Goal: Information Seeking & Learning: Learn about a topic

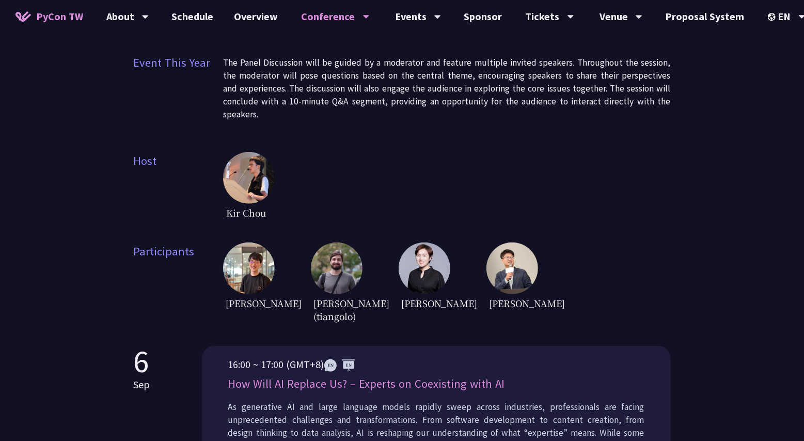
scroll to position [229, 0]
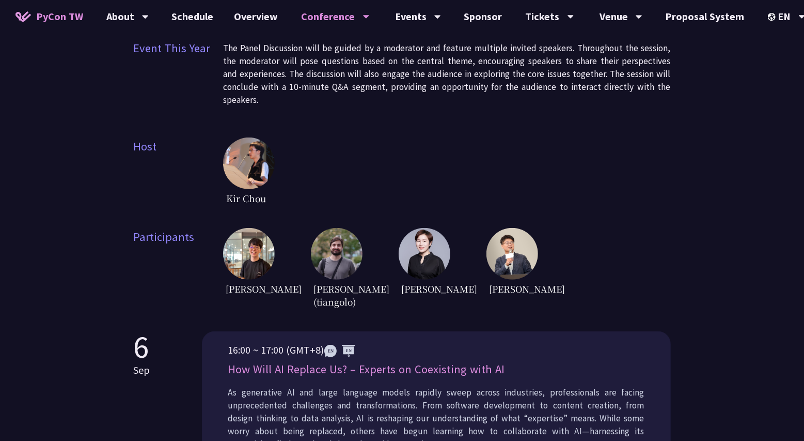
click at [422, 247] on img at bounding box center [425, 254] width 52 height 52
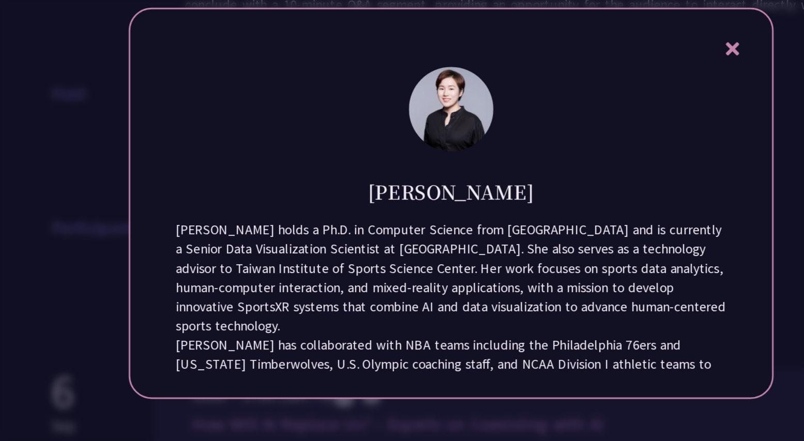
click at [290, 345] on div "Tica Lin Dr. Tica Lin holds a Ph.D. in Computer Science from Harvard University…" at bounding box center [402, 220] width 434 height 263
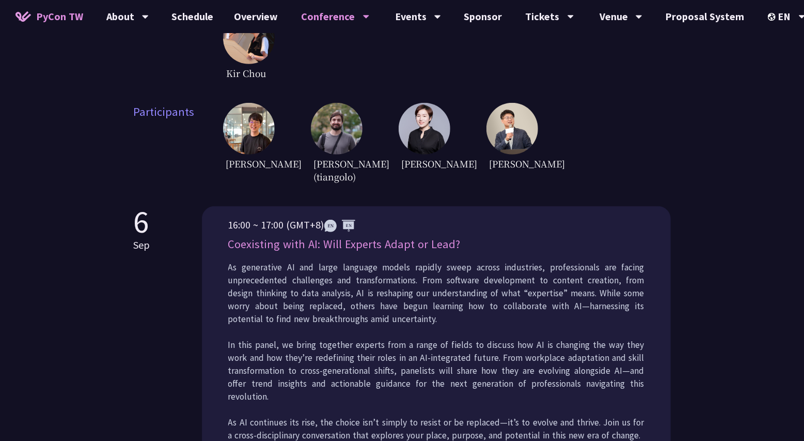
scroll to position [334, 0]
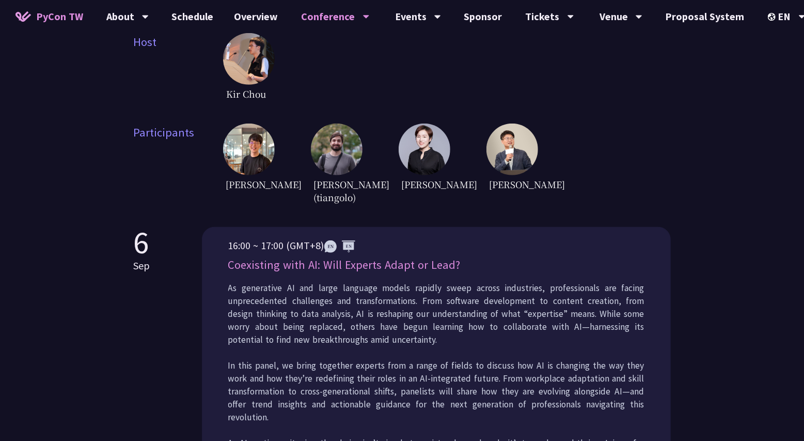
click at [409, 148] on img at bounding box center [425, 149] width 52 height 52
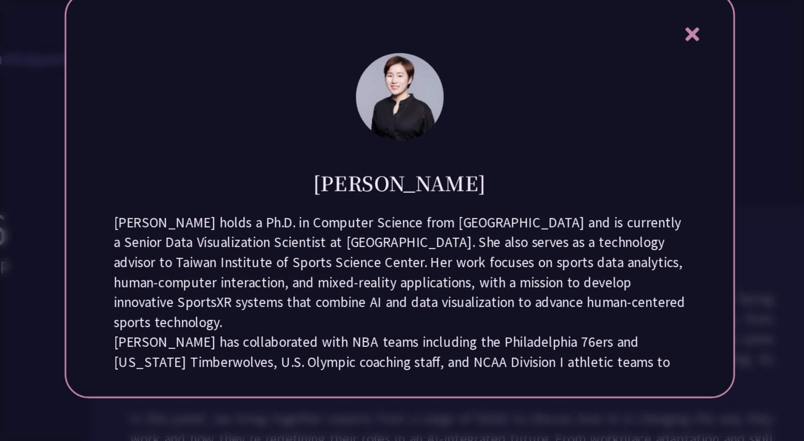
click at [377, 353] on div at bounding box center [402, 220] width 804 height 441
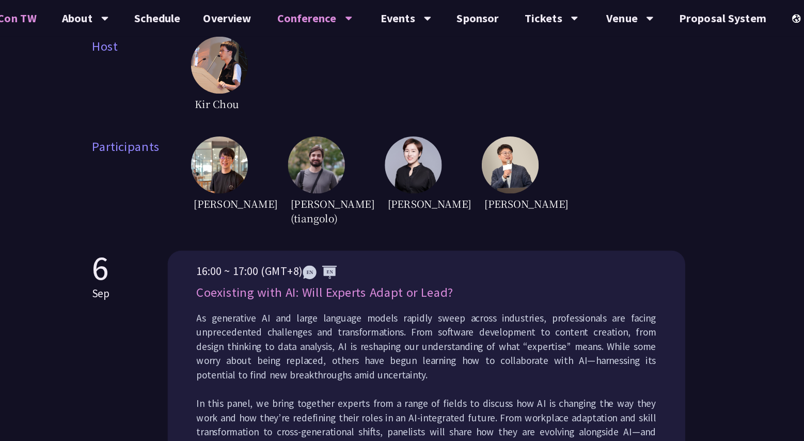
click at [513, 141] on img at bounding box center [513, 149] width 52 height 52
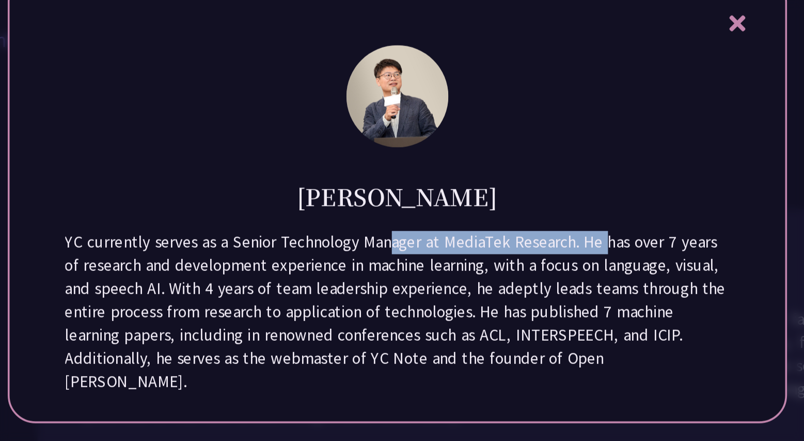
drag, startPoint x: 309, startPoint y: 257, endPoint x: 430, endPoint y: 262, distance: 120.5
click at [430, 262] on p "YC currently serves as a Senior Technology Manager at MediaTek Research. He has…" at bounding box center [402, 284] width 370 height 90
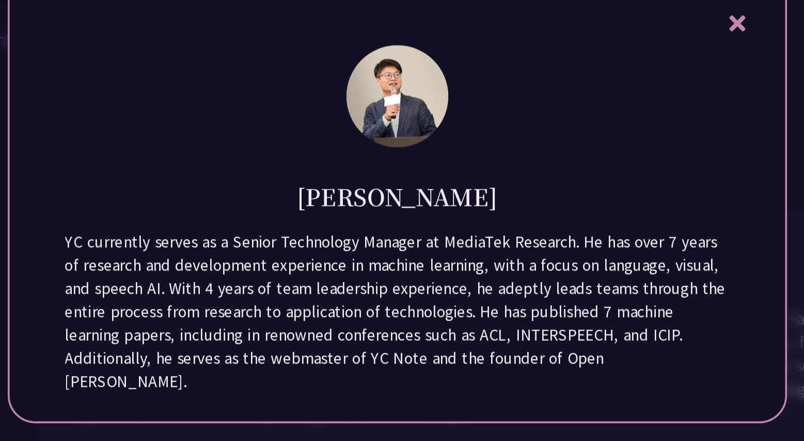
click at [423, 259] on p "YC currently serves as a Senior Technology Manager at MediaTek Research. He has…" at bounding box center [402, 284] width 370 height 90
click at [442, 258] on p "YC currently serves as a Senior Technology Manager at MediaTek Research. He has…" at bounding box center [402, 284] width 370 height 90
click at [492, 258] on p "YC currently serves as a Senior Technology Manager at MediaTek Research. He has…" at bounding box center [402, 284] width 370 height 90
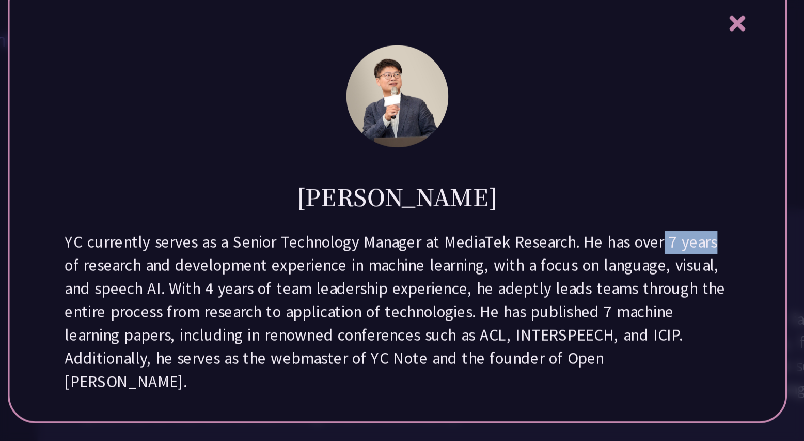
click at [492, 258] on p "YC currently serves as a Senior Technology Manager at MediaTek Research. He has…" at bounding box center [402, 284] width 370 height 90
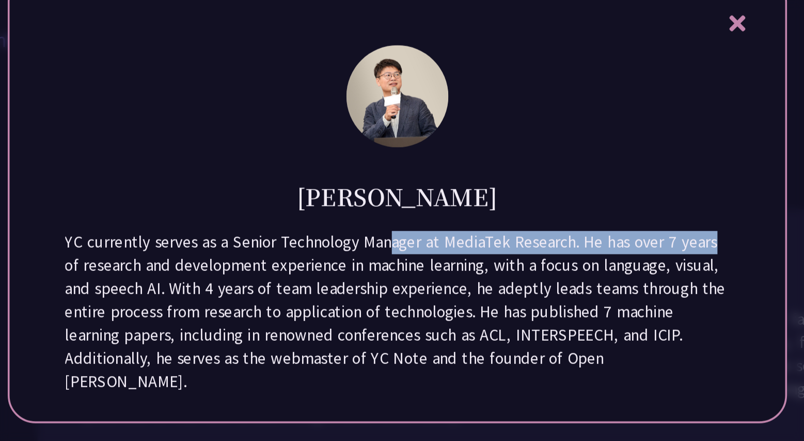
copy p "Senior Technology Manager at MediaTek Research"
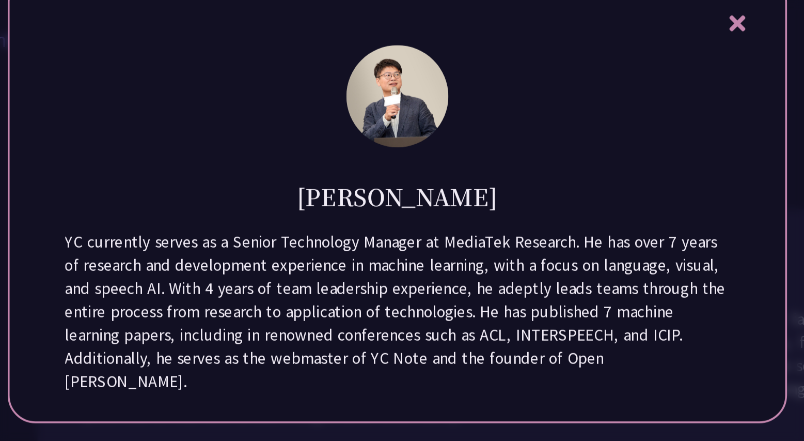
click at [436, 355] on div at bounding box center [402, 220] width 804 height 441
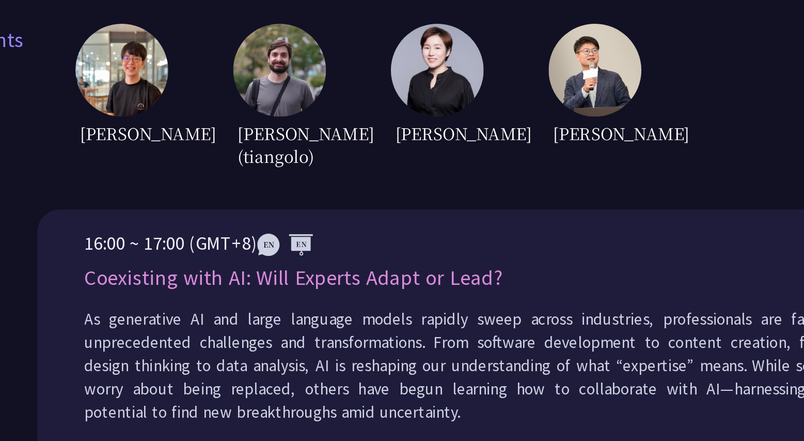
click at [325, 153] on img at bounding box center [337, 149] width 52 height 52
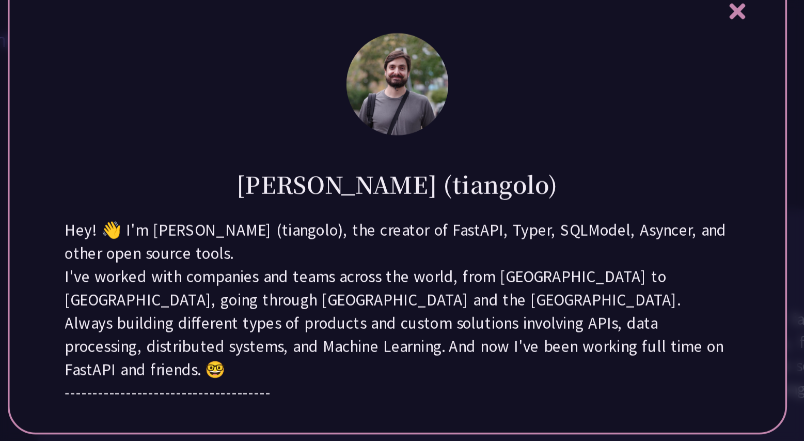
scroll to position [8, 0]
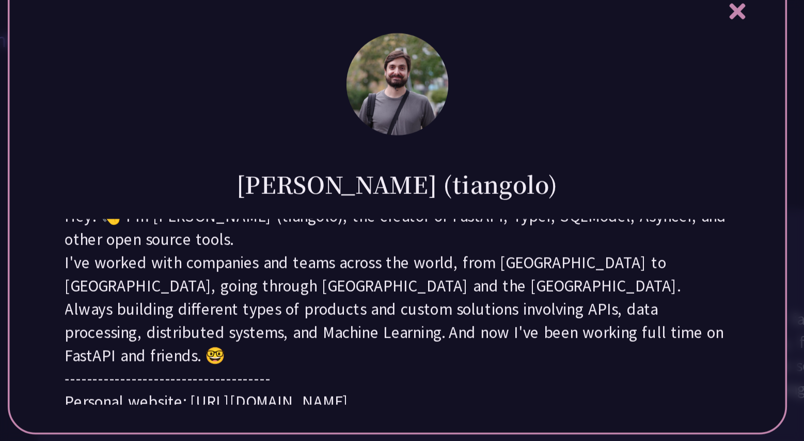
click at [308, 354] on div at bounding box center [402, 220] width 804 height 441
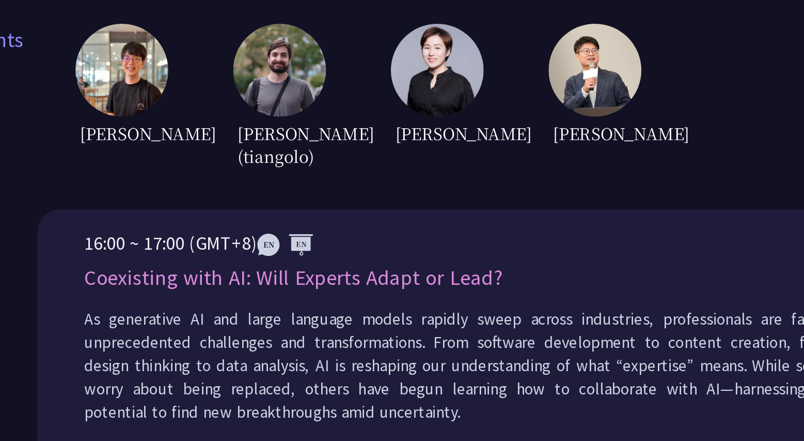
click at [405, 157] on img at bounding box center [425, 149] width 52 height 52
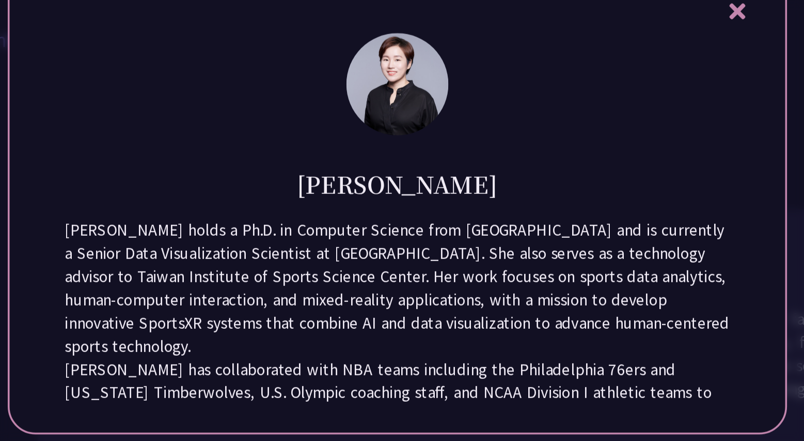
scroll to position [12, 0]
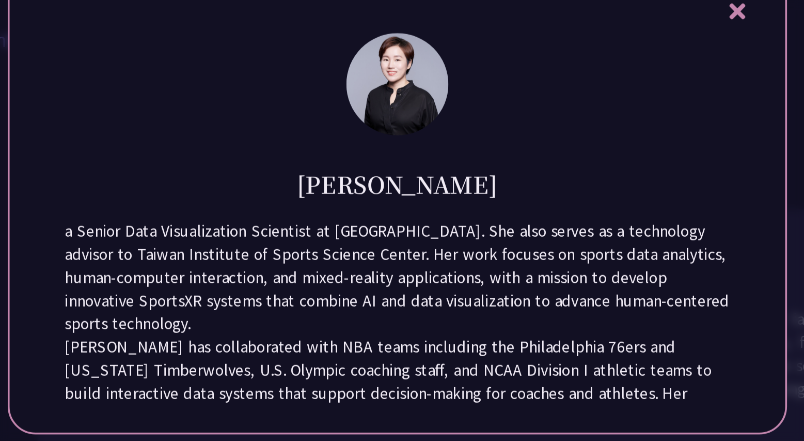
click at [491, 264] on p "[PERSON_NAME] holds a Ph.D. in Computer Science from [GEOGRAPHIC_DATA] and is c…" at bounding box center [402, 258] width 370 height 77
copy p "data analytics"
click at [394, 355] on div at bounding box center [402, 220] width 804 height 441
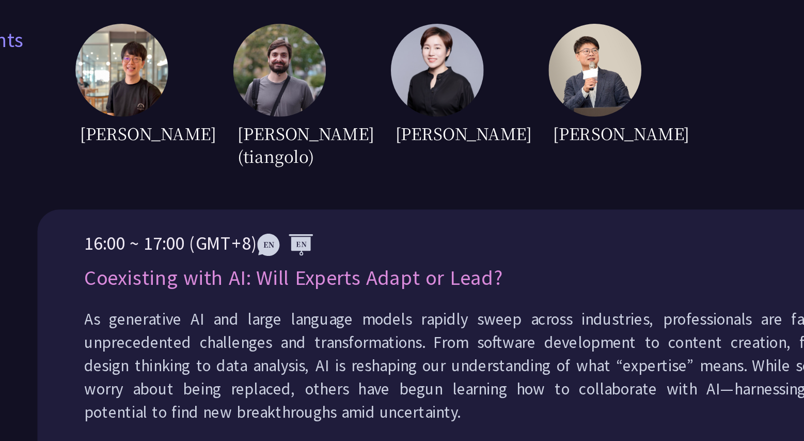
click at [495, 146] on img at bounding box center [513, 149] width 52 height 52
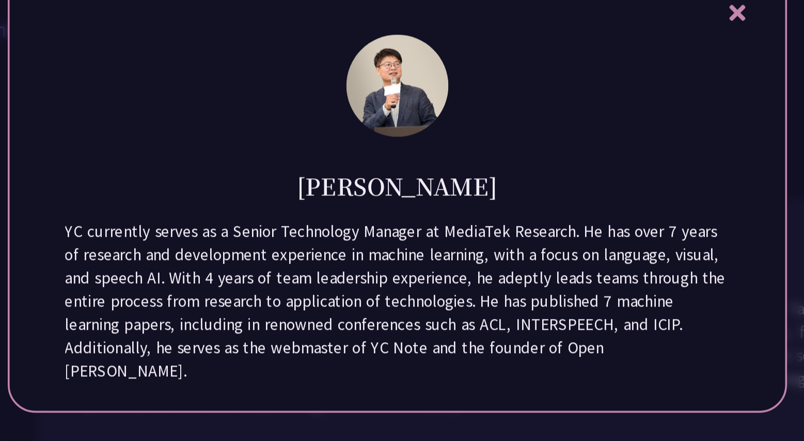
scroll to position [334, 0]
